Goal: Book appointment/travel/reservation

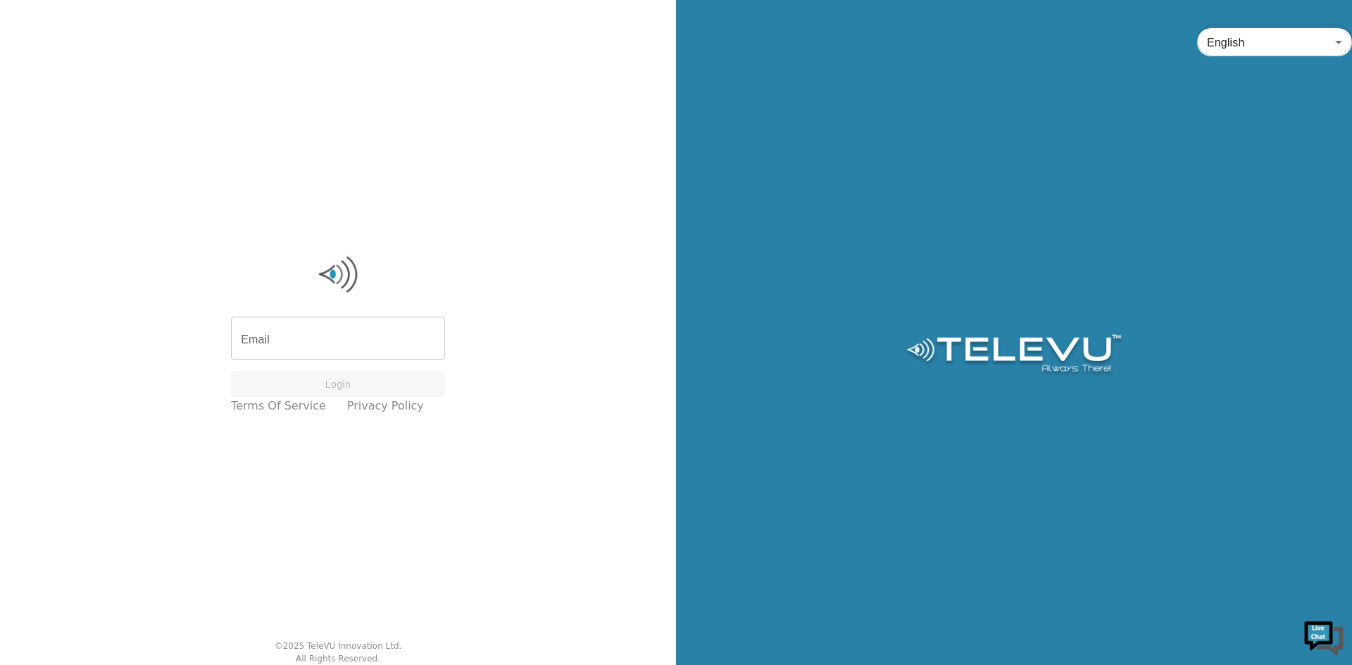
click at [329, 340] on input "Email" at bounding box center [338, 339] width 214 height 39
type input "[EMAIL_ADDRESS][DOMAIN_NAME]"
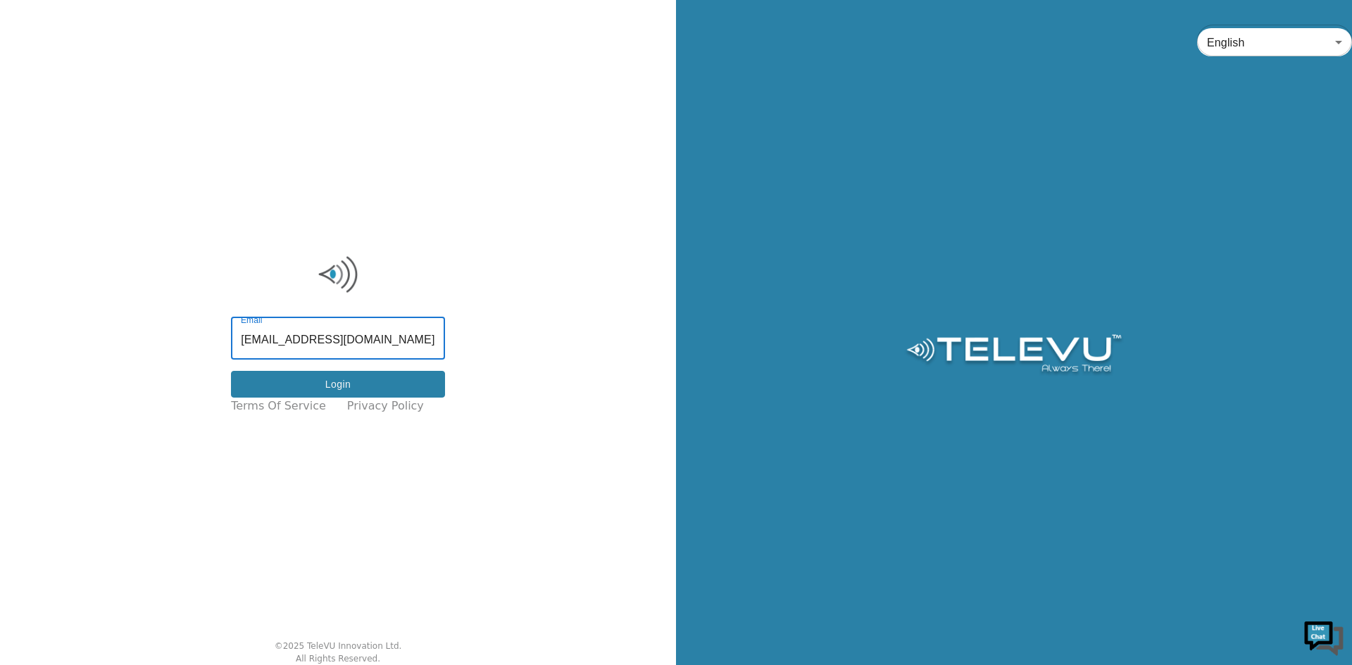
click at [391, 384] on button "Login" at bounding box center [338, 384] width 214 height 27
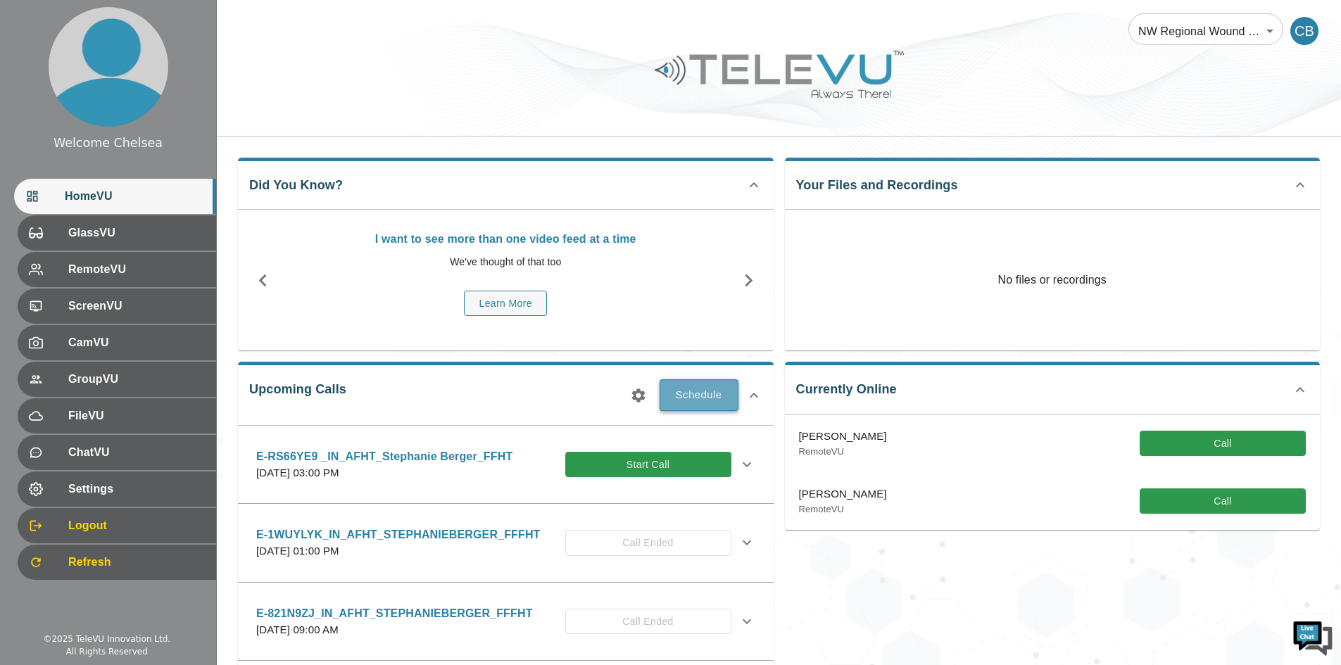
click at [703, 401] on button "Schedule" at bounding box center [699, 394] width 79 height 31
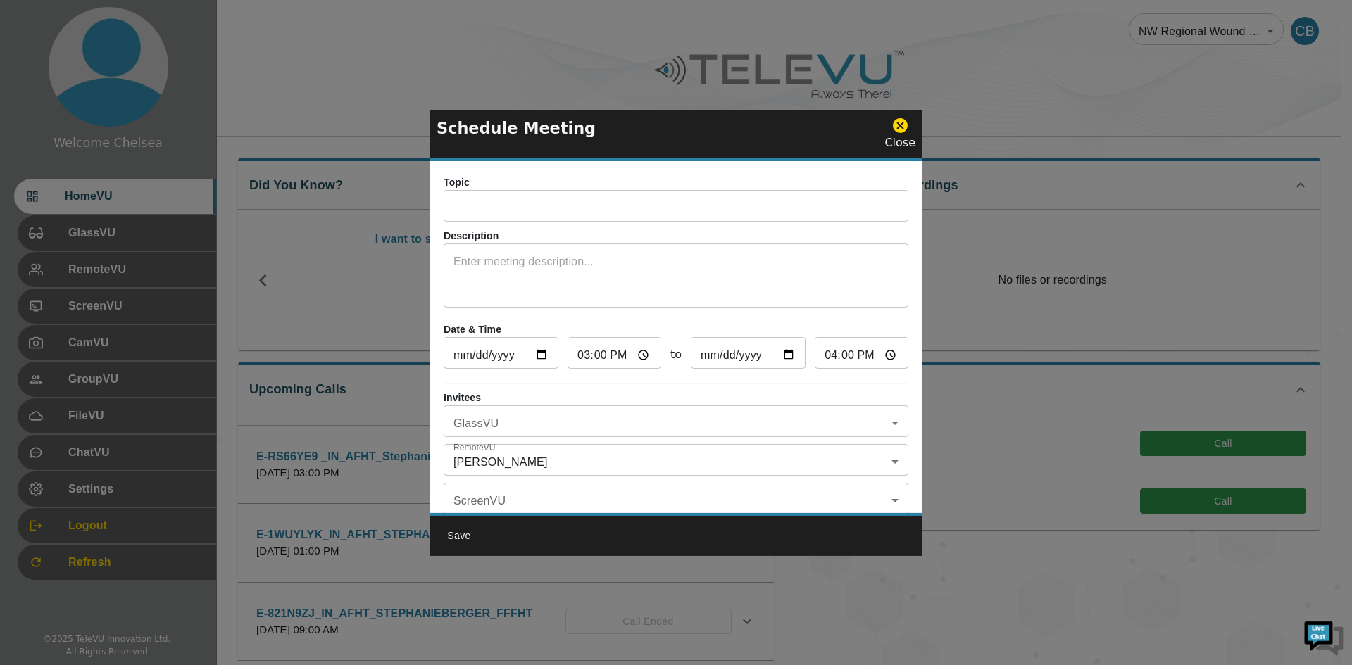
click at [544, 201] on input "text" at bounding box center [676, 208] width 465 height 28
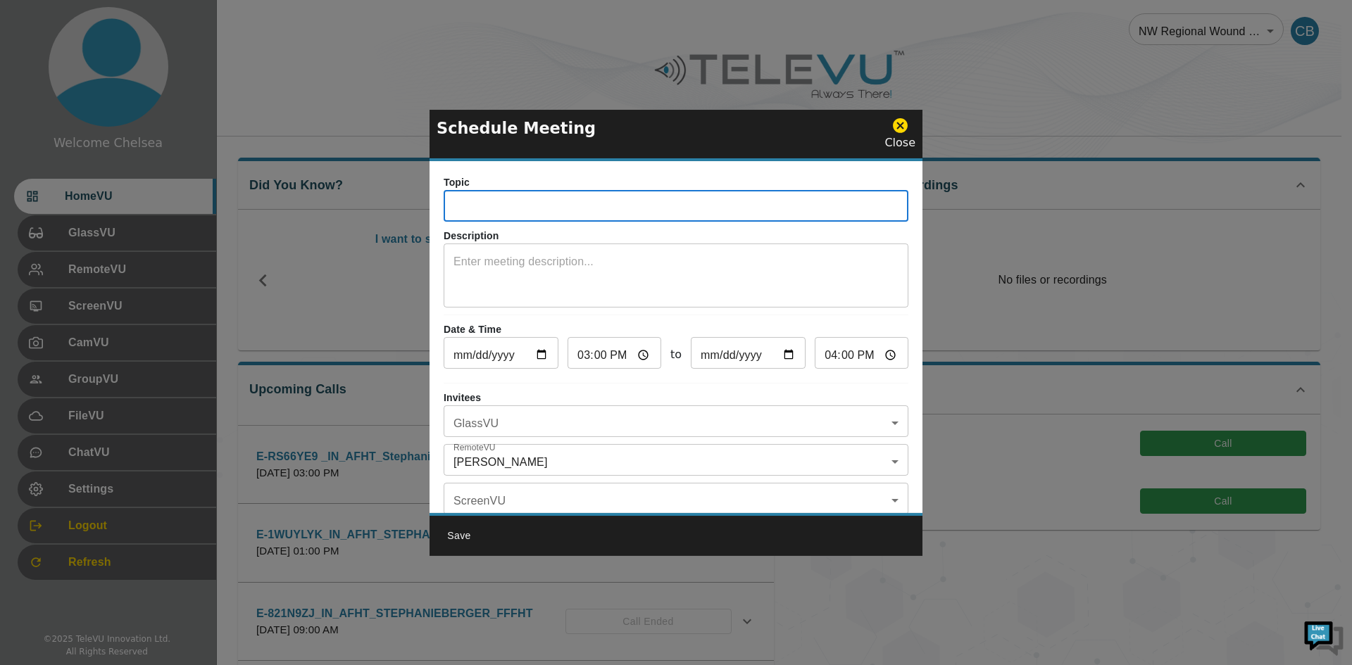
click at [557, 213] on input "text" at bounding box center [676, 208] width 465 height 28
paste input "E-821N9ZJ"
type input "E-821N9ZJ _FU_AFHT_Stephanie Berger_FF FHT"
click at [540, 356] on input "[DATE]" at bounding box center [501, 355] width 115 height 28
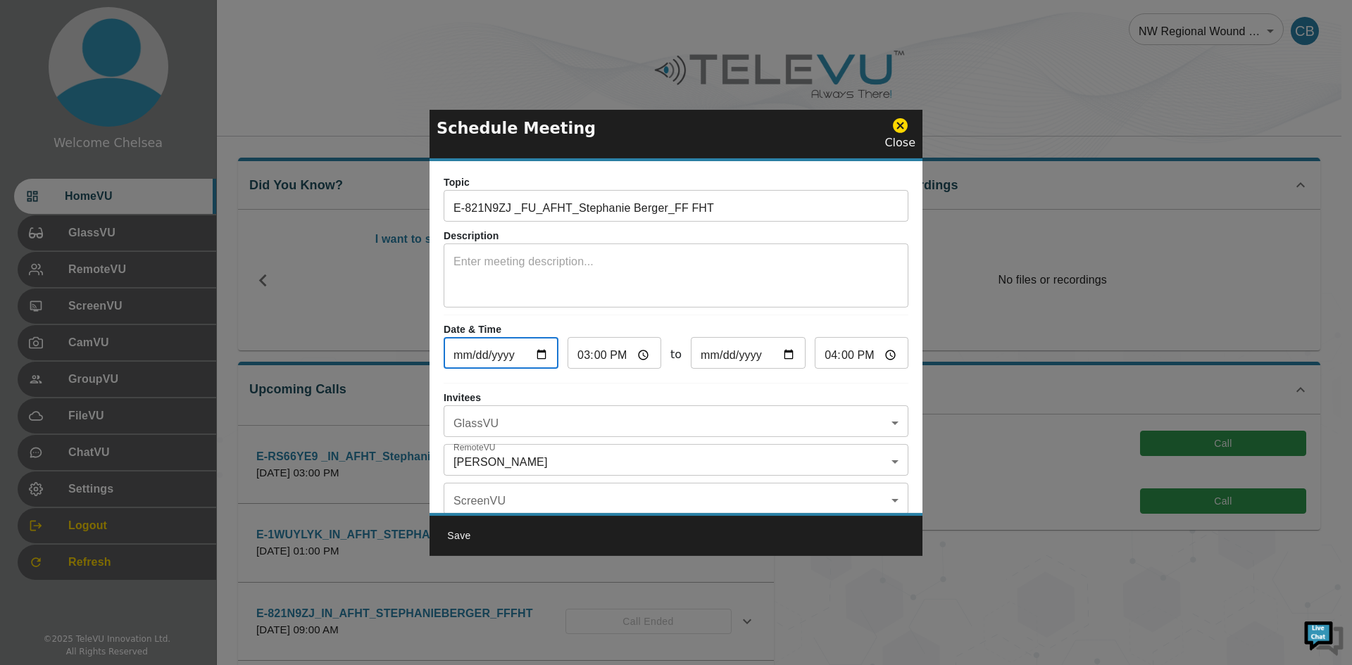
type input "[DATE]"
click at [605, 356] on input "15:00" at bounding box center [614, 355] width 94 height 28
type input "21:00"
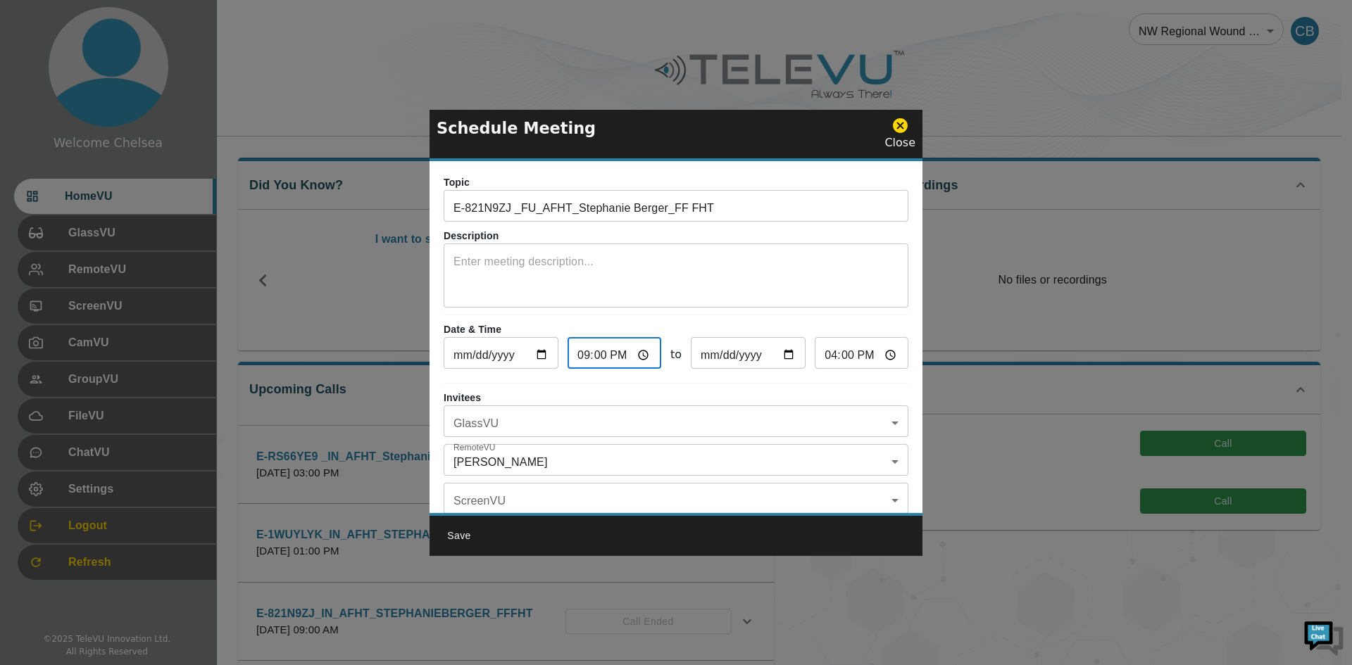
type input "22:00"
type input "21:03"
type input "22:03"
click at [619, 350] on input "21:03" at bounding box center [614, 355] width 94 height 28
type input "09:03"
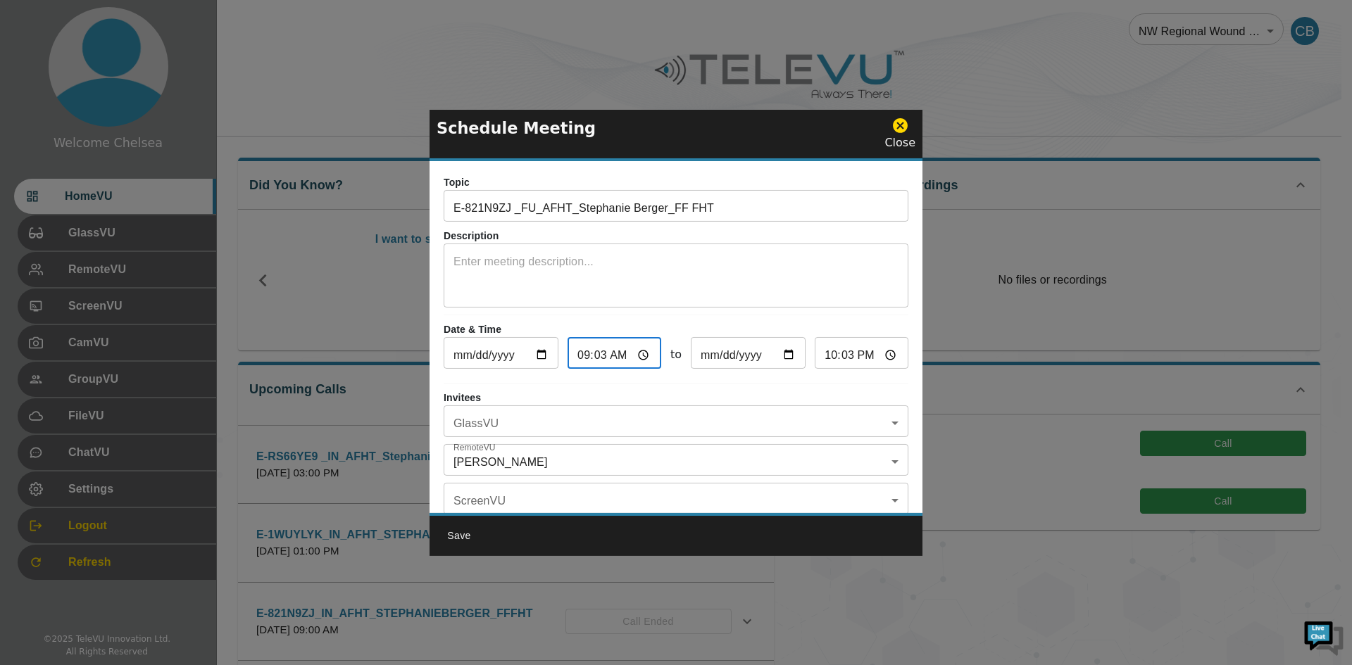
type input "10:03"
click at [836, 384] on hr at bounding box center [676, 383] width 465 height 1
click at [596, 357] on input "09:03" at bounding box center [614, 355] width 94 height 28
type input "09:00"
type input "10:00"
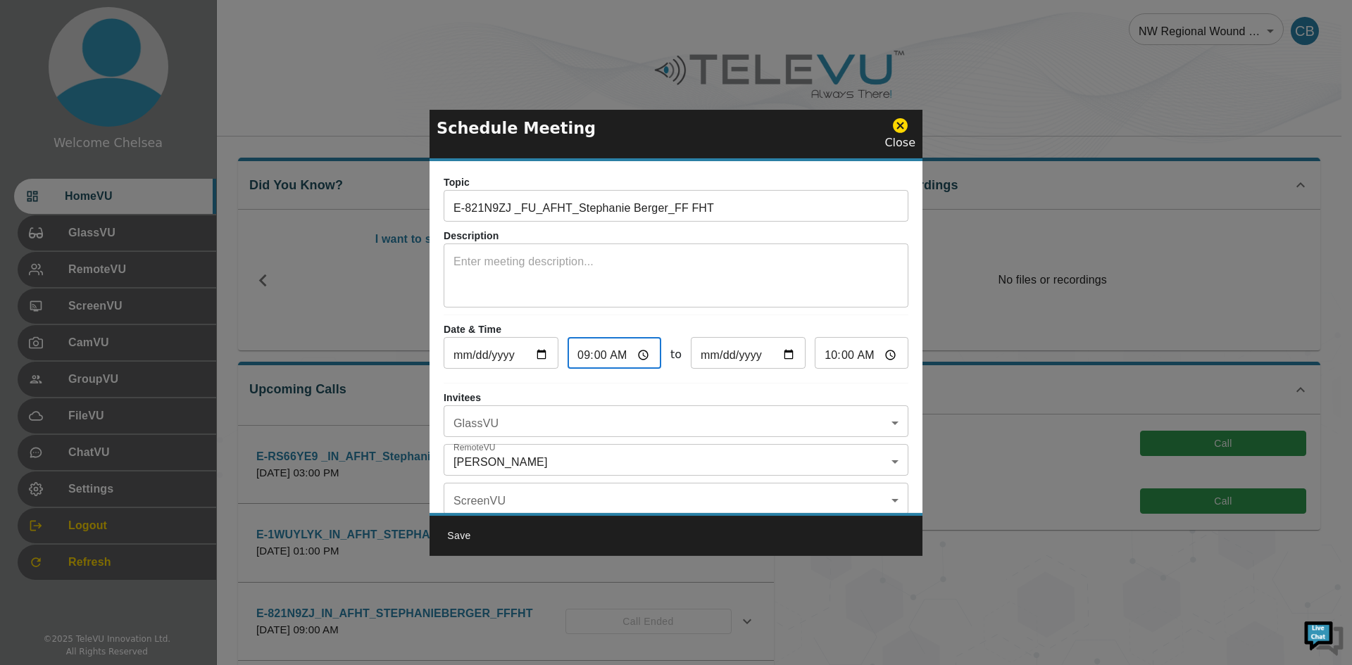
type input "09:03"
type input "10:03"
click at [597, 356] on input "09:03" at bounding box center [614, 355] width 94 height 28
type input "09:30"
type input "10:30"
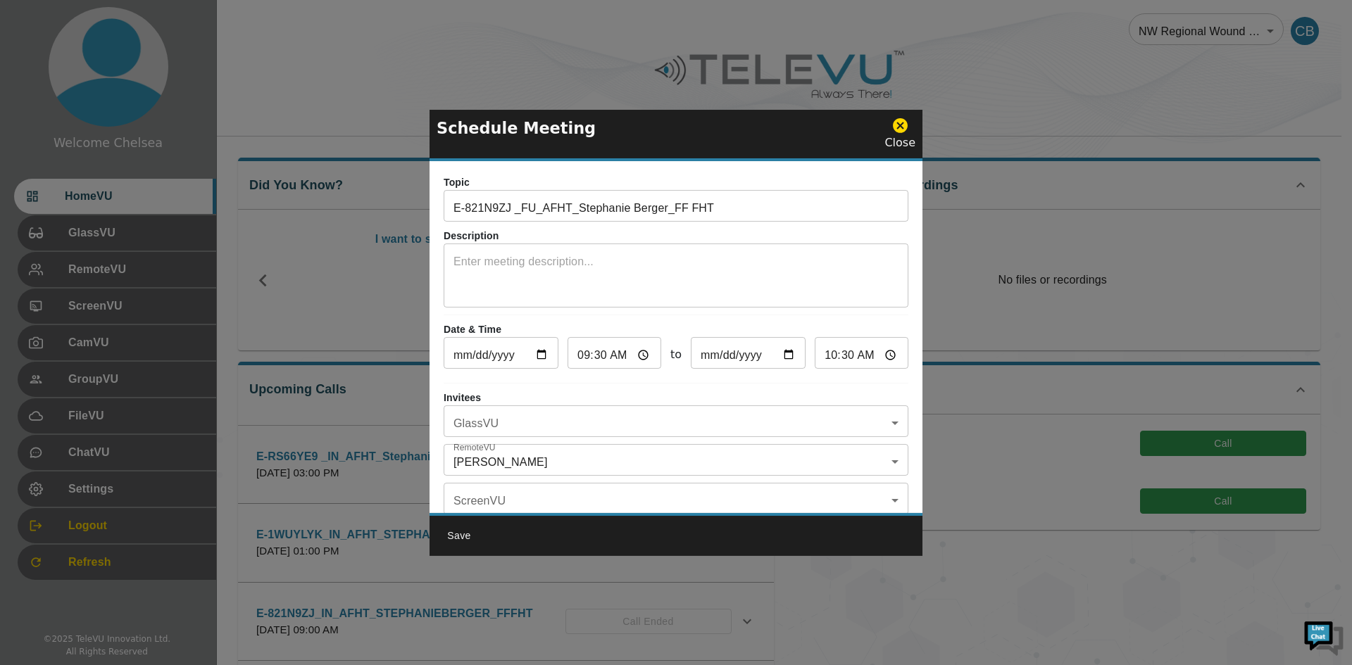
click at [782, 391] on p "Invitees" at bounding box center [676, 398] width 465 height 15
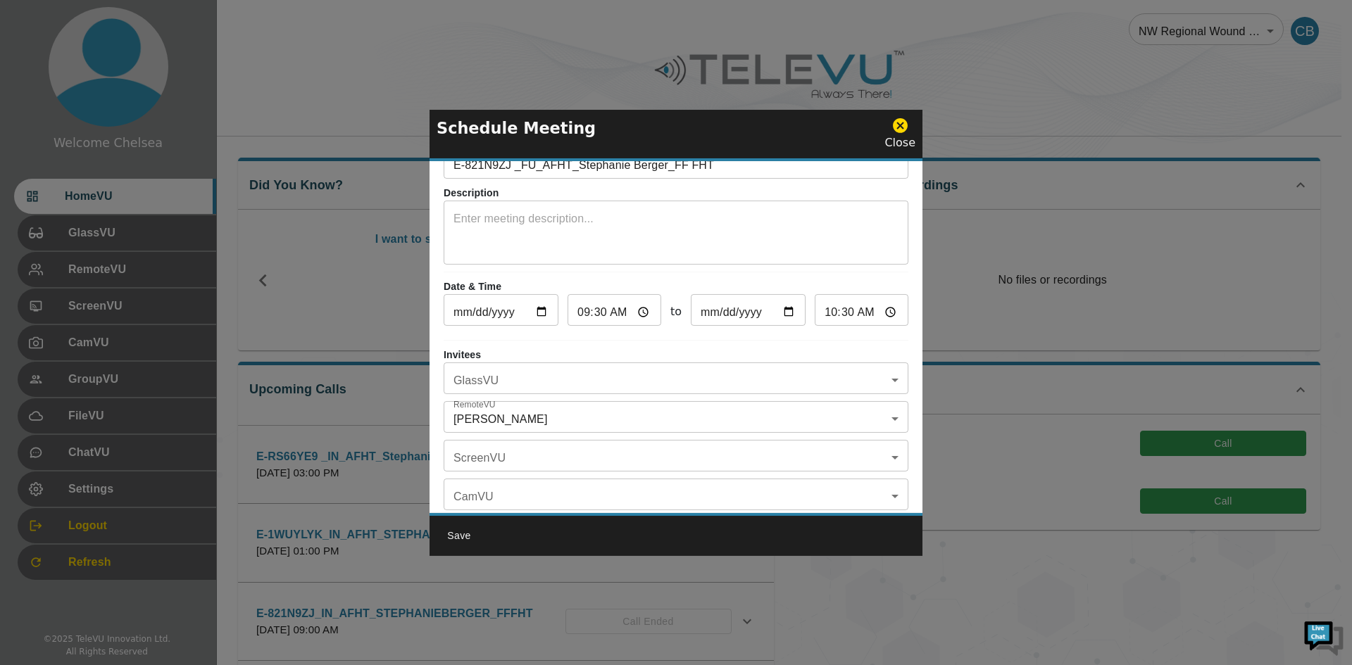
scroll to position [82, 0]
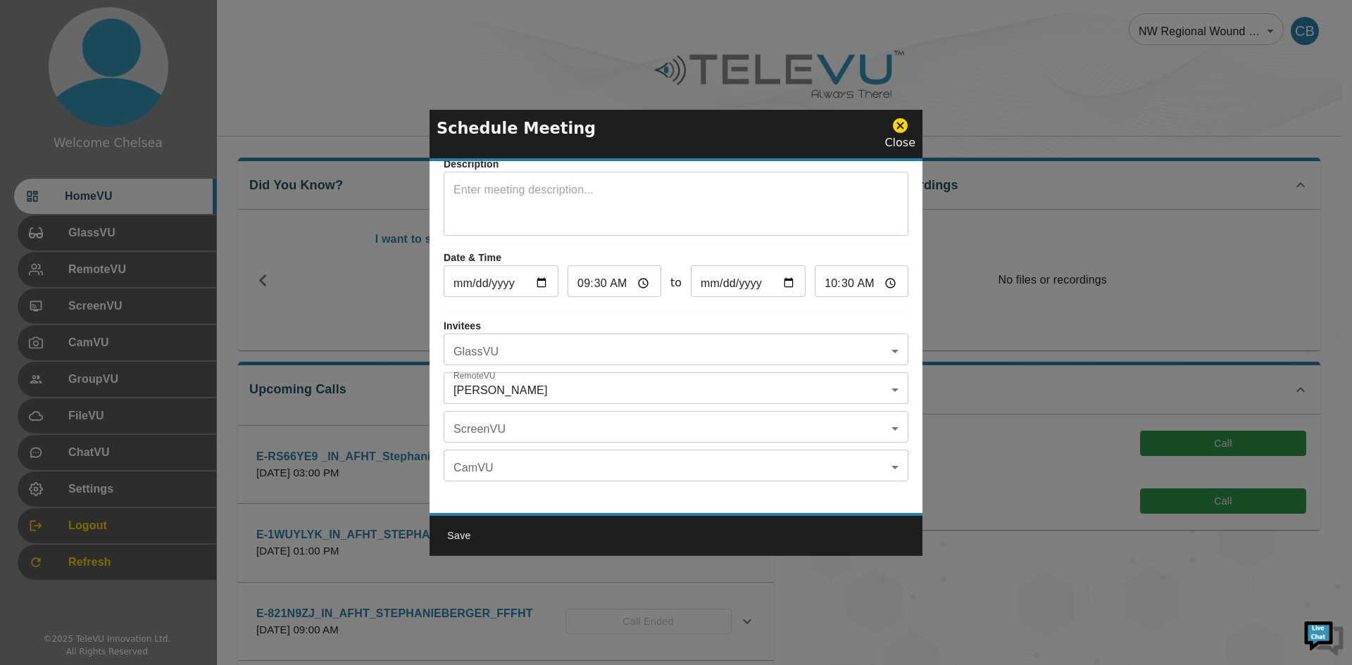
click at [587, 351] on body "Welcome Chelsea HomeVU GlassVU RemoteVU ScreenVU CamVU GroupVU FileVU ChatVU Se…" at bounding box center [676, 457] width 1352 height 914
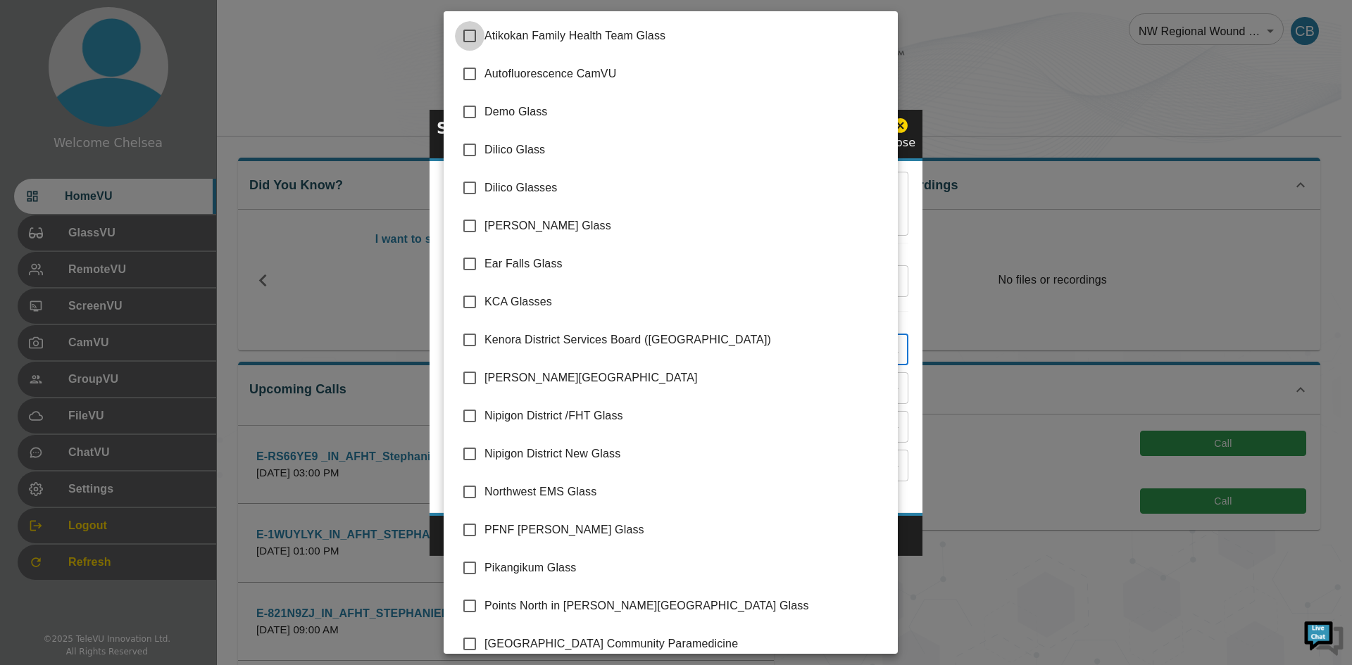
click at [467, 37] on input "checkbox" at bounding box center [470, 36] width 30 height 30
checkbox input "true"
type input "Atikokan Family Health Team Glass"
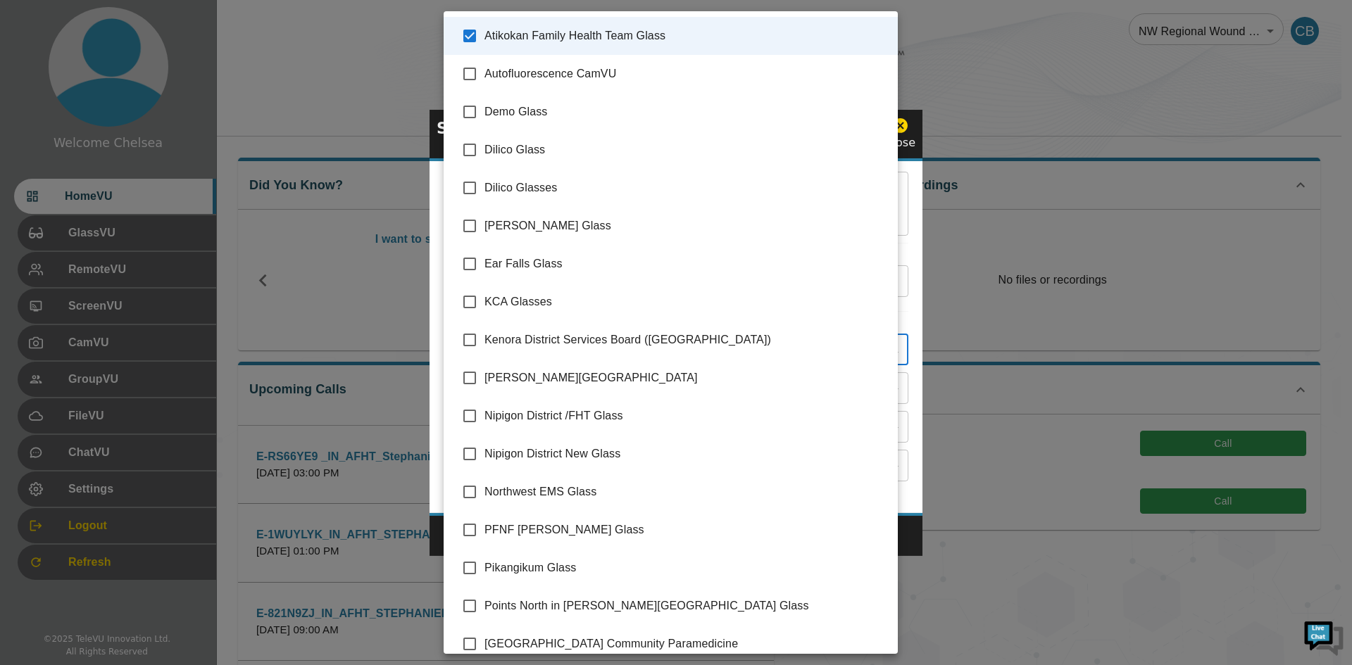
click at [906, 294] on div at bounding box center [676, 332] width 1352 height 665
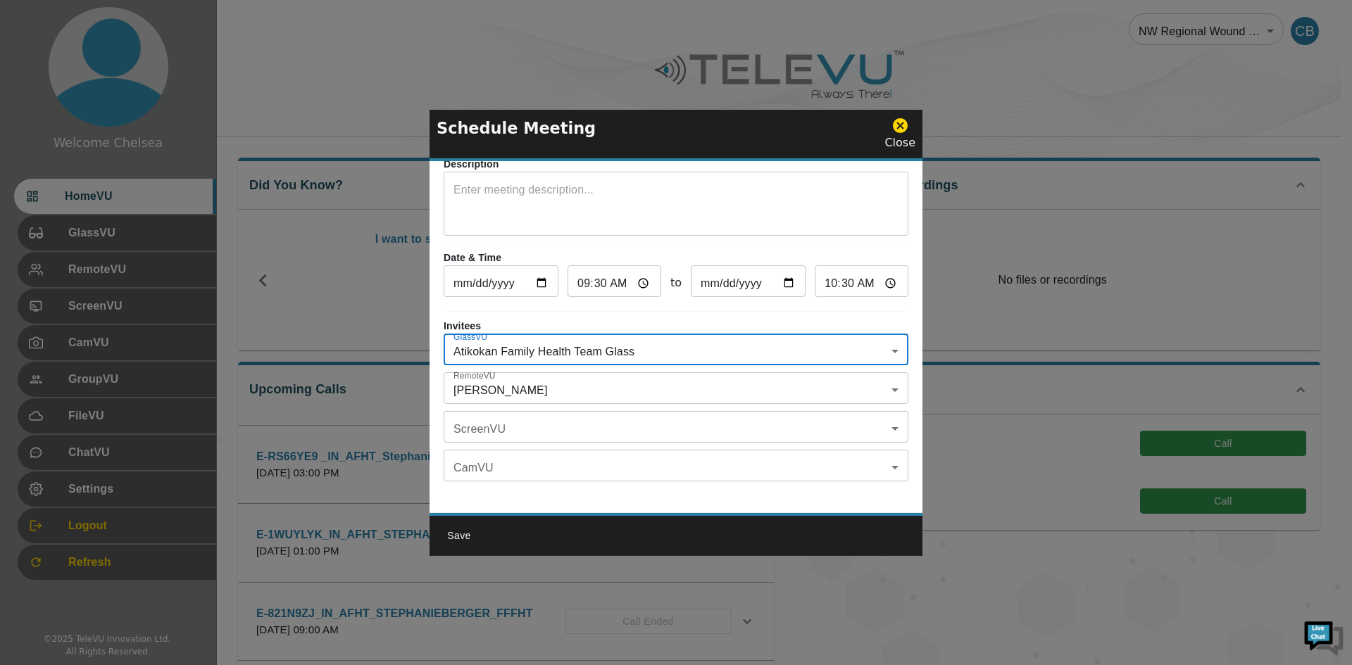
click at [541, 379] on body "Welcome Chelsea HomeVU GlassVU RemoteVU ScreenVU CamVU GroupVU FileVU ChatVU Se…" at bounding box center [676, 457] width 1352 height 914
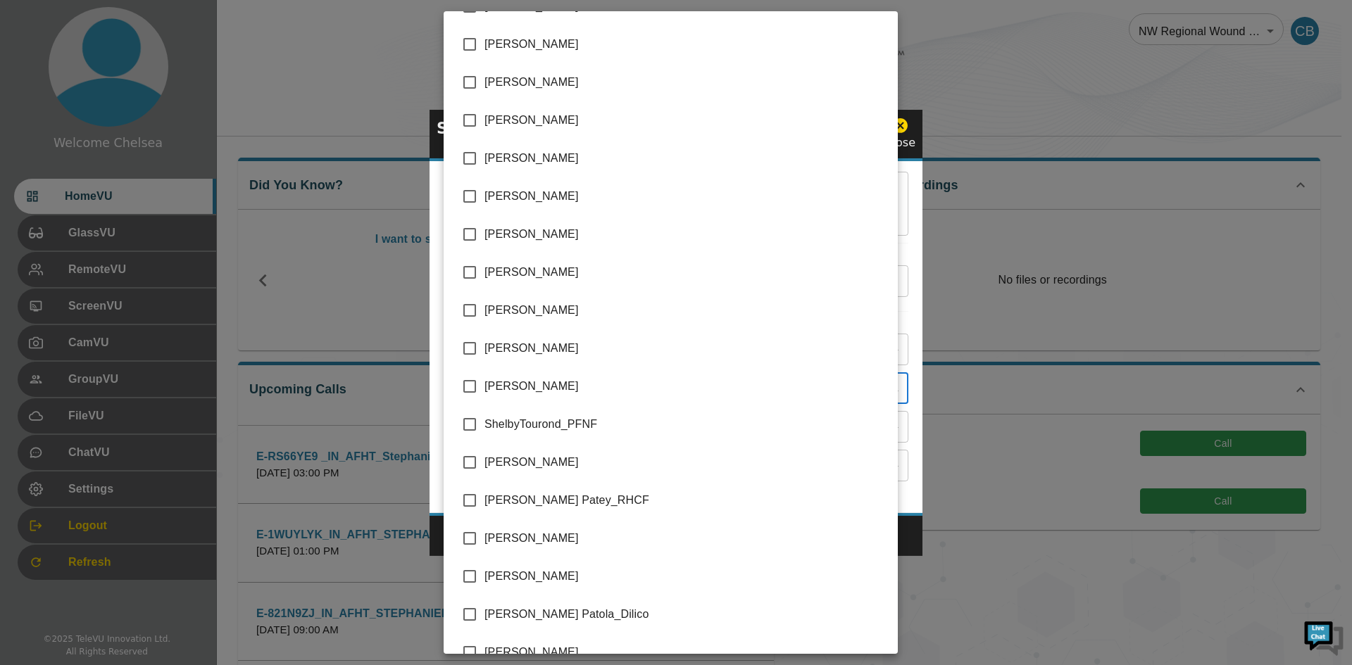
scroll to position [3095, 0]
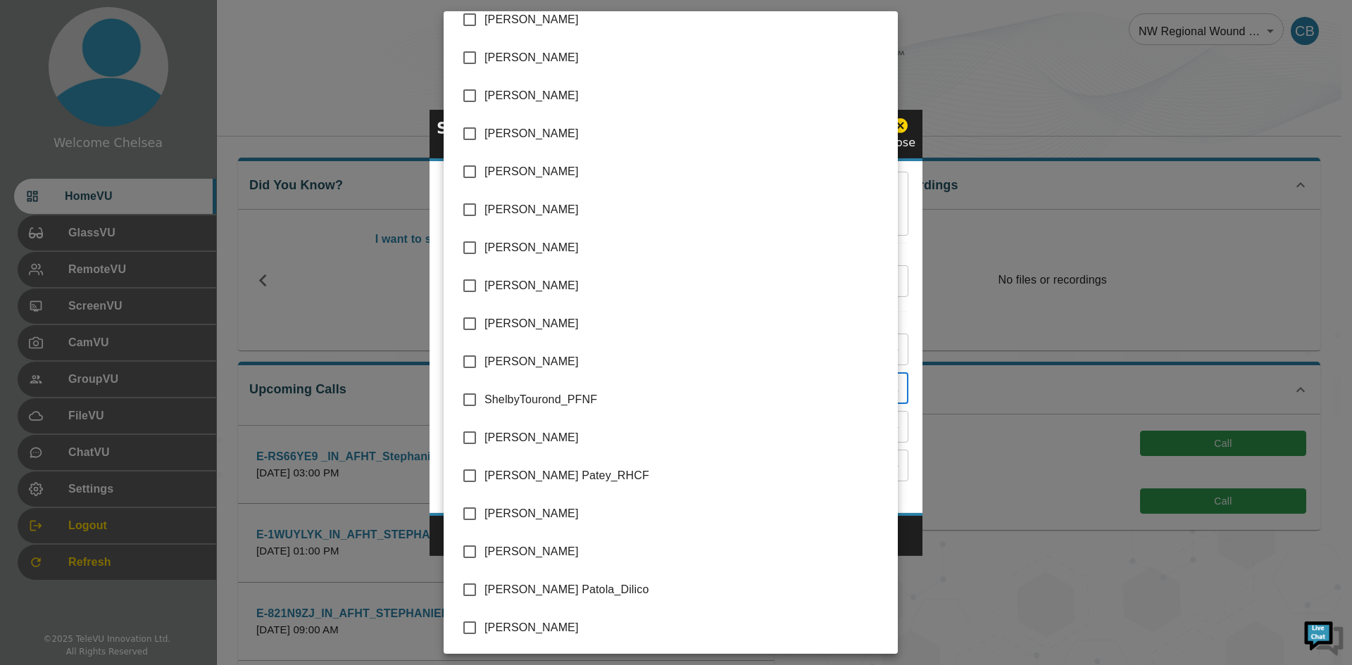
click at [466, 515] on input "checkbox" at bounding box center [470, 514] width 30 height 30
checkbox input "true"
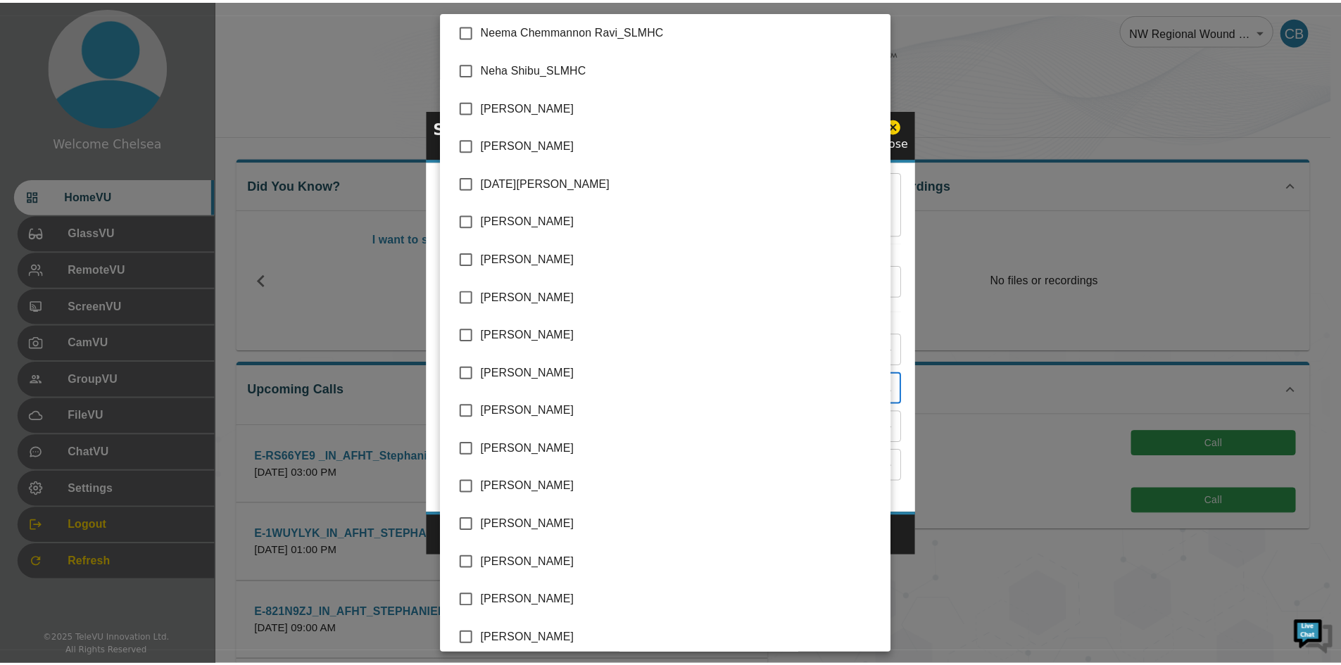
scroll to position [2797, 0]
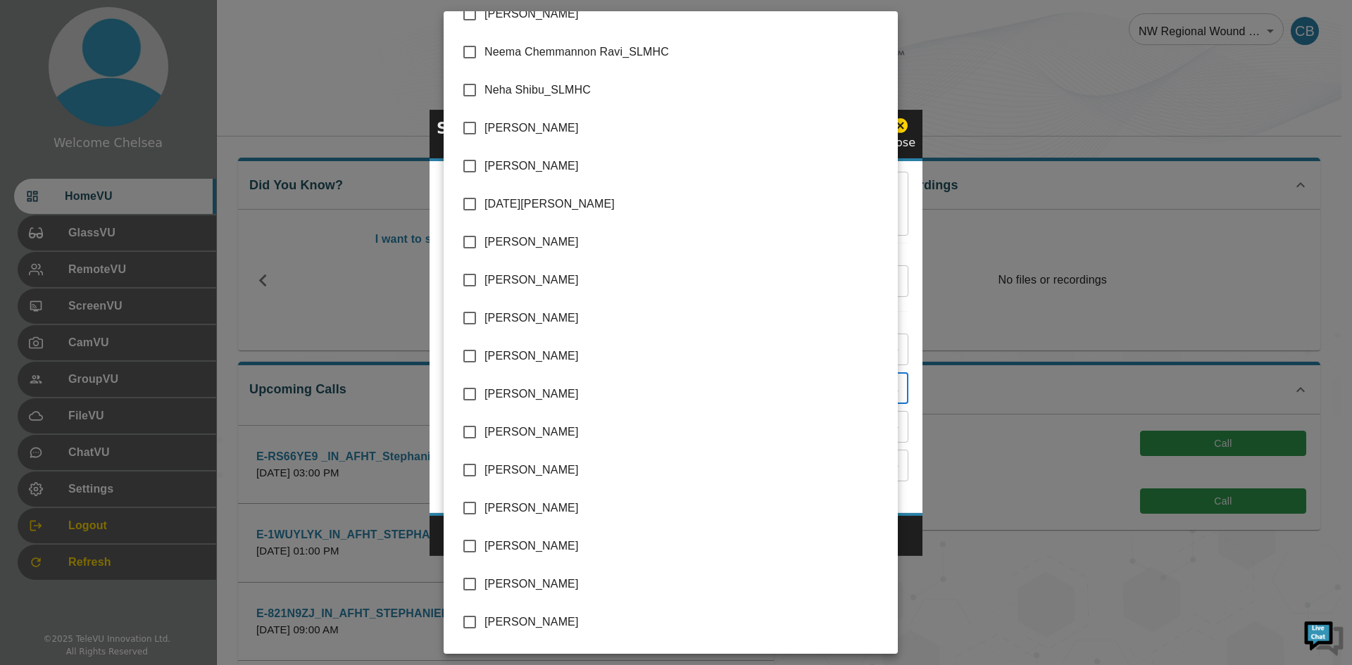
click at [559, 395] on span "[PERSON_NAME]" at bounding box center [685, 394] width 402 height 17
type input "[PERSON_NAME],[PERSON_NAME],[PERSON_NAME]"
checkbox input "true"
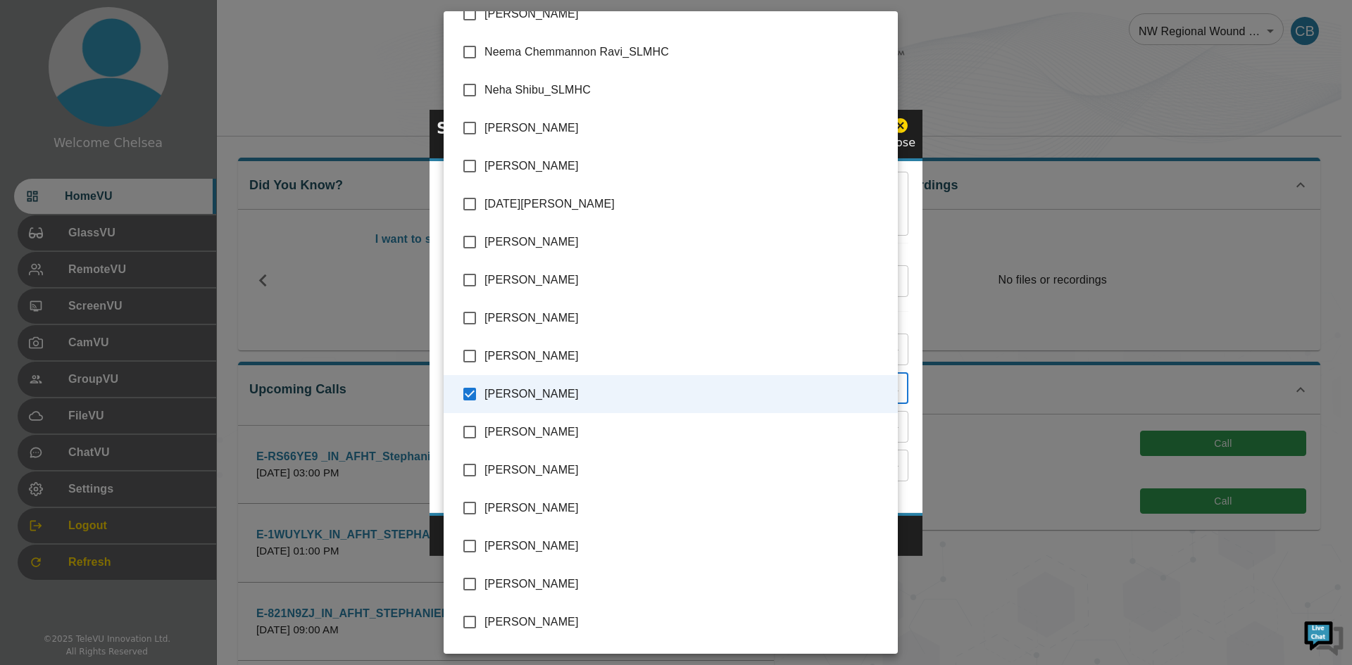
click at [903, 408] on div at bounding box center [676, 332] width 1352 height 665
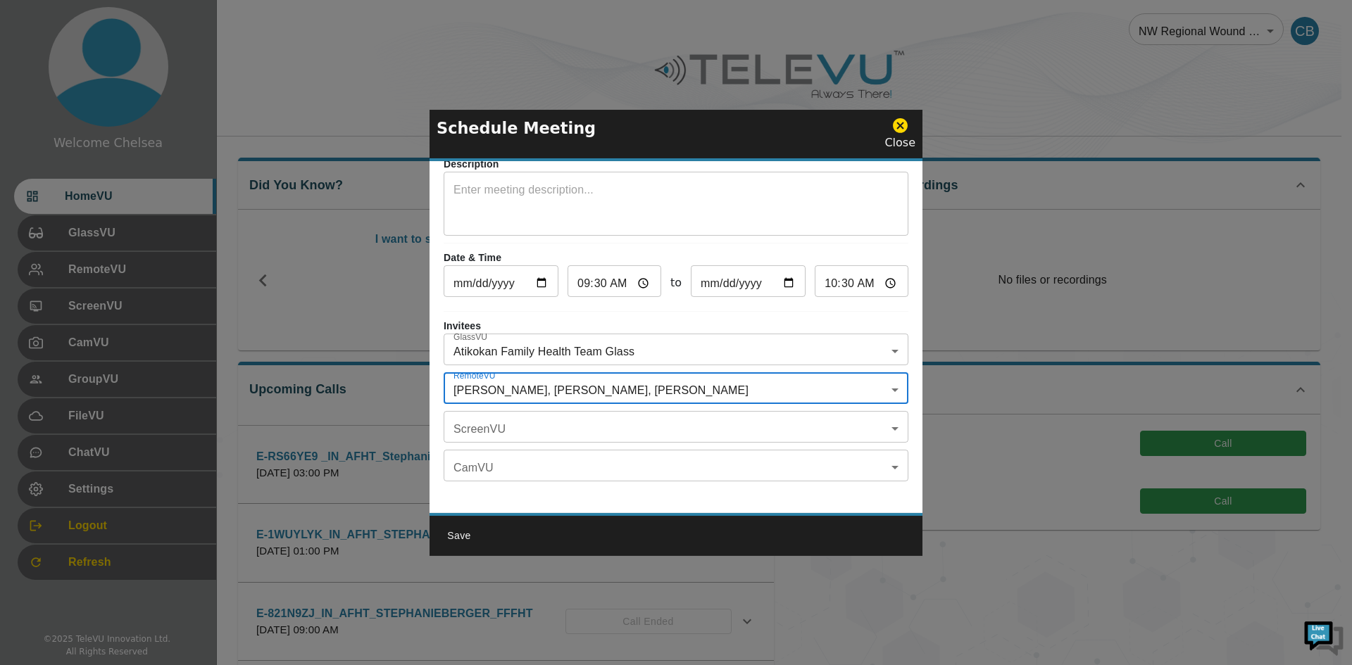
click at [463, 534] on button "Save" at bounding box center [458, 536] width 45 height 26
